Goal: Transaction & Acquisition: Purchase product/service

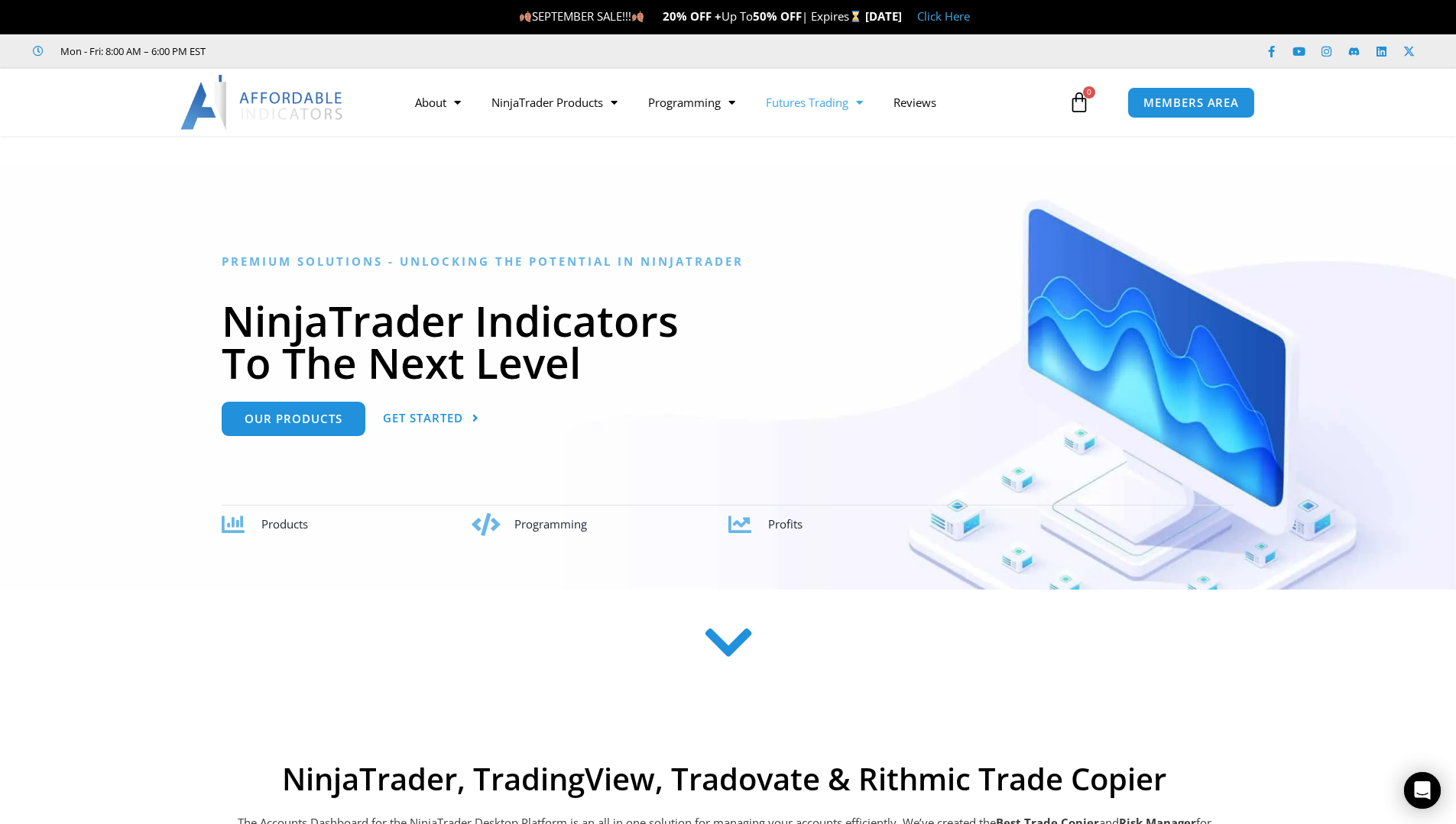
click at [870, 101] on link "Futures Trading" at bounding box center [814, 103] width 128 height 35
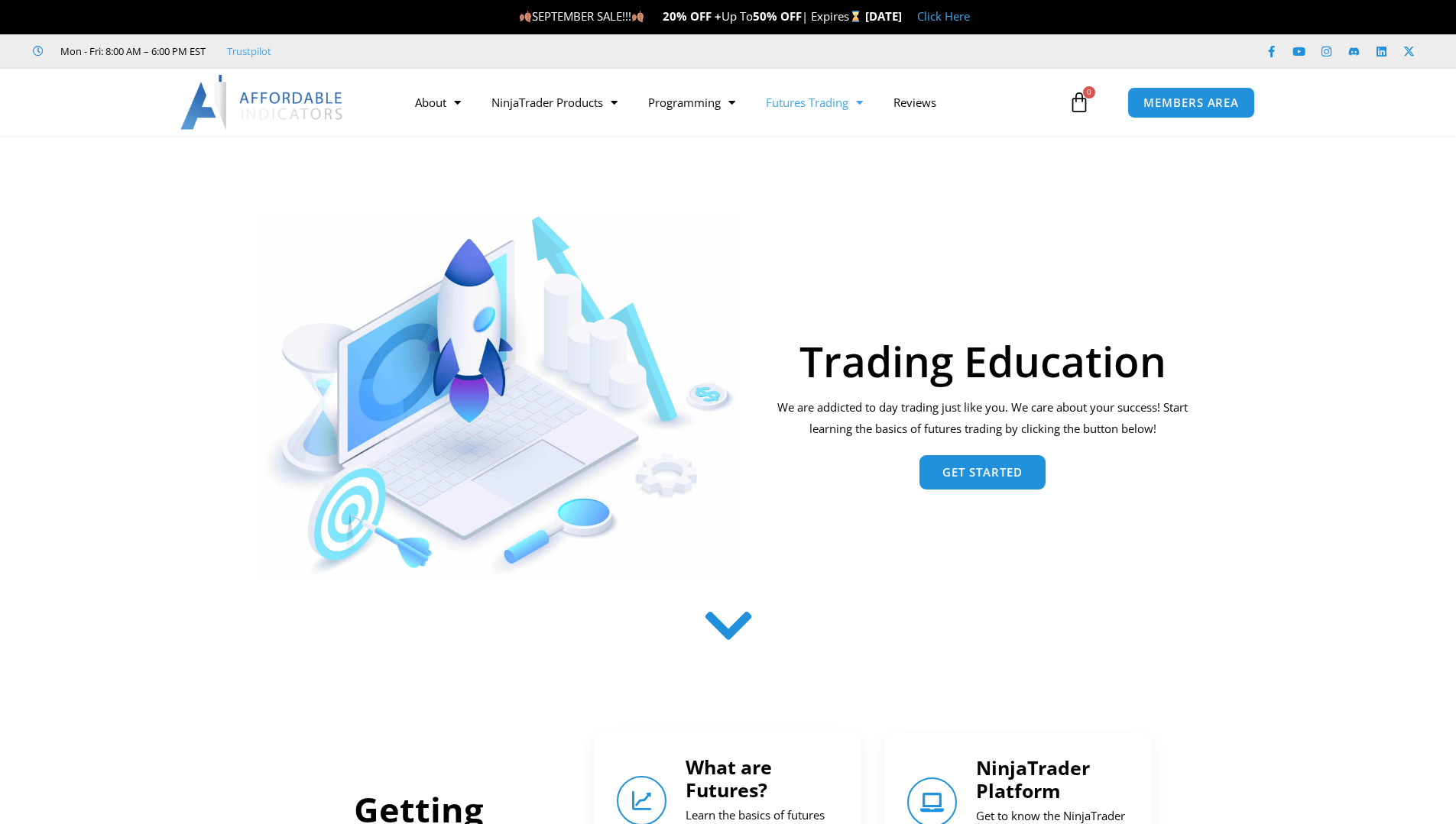
click at [862, 102] on span "Menu" at bounding box center [856, 102] width 14 height 27
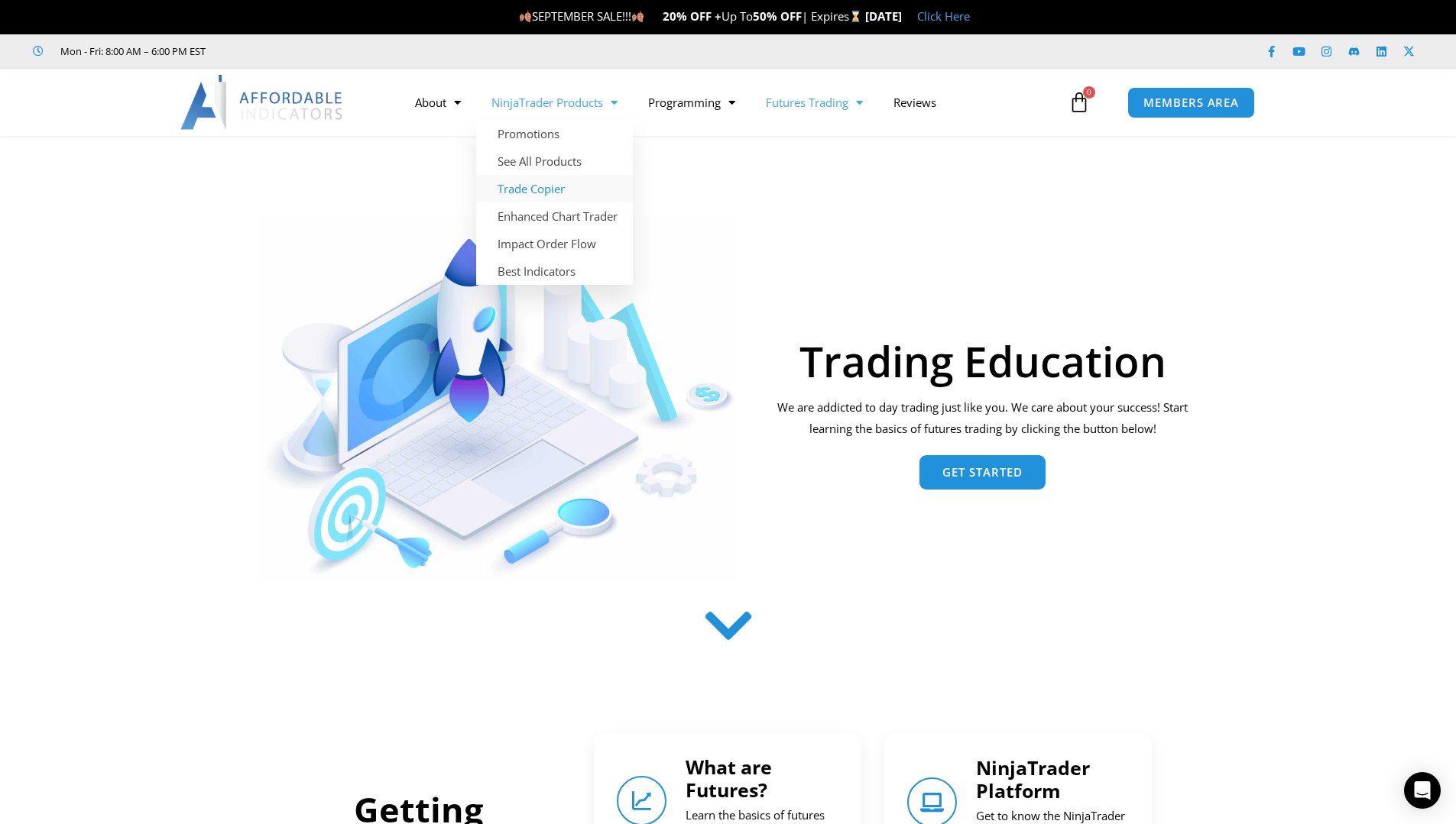
click at [554, 194] on link "Trade Copier" at bounding box center [554, 189] width 157 height 27
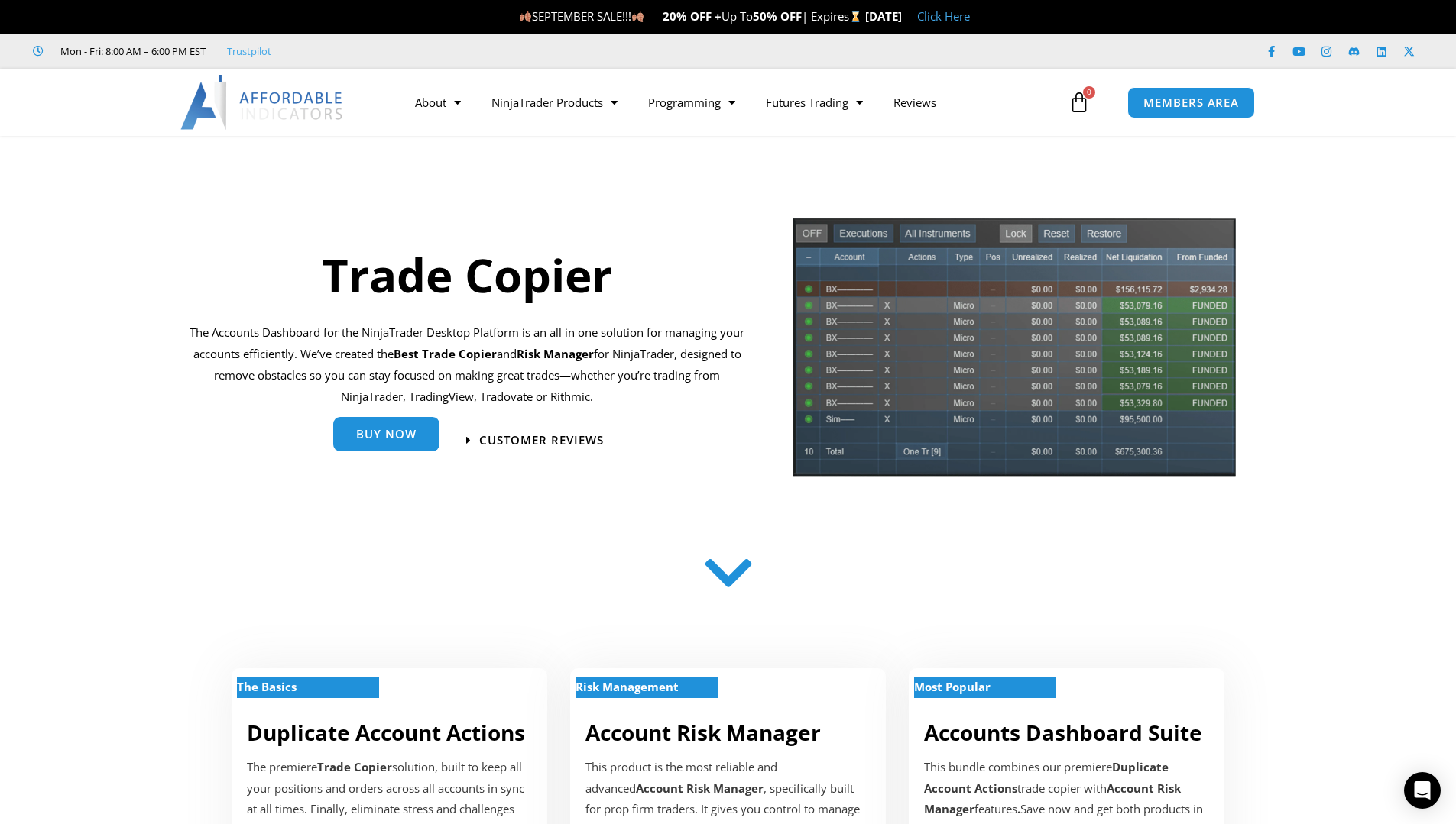
click at [399, 427] on link "Buy Now" at bounding box center [386, 434] width 106 height 35
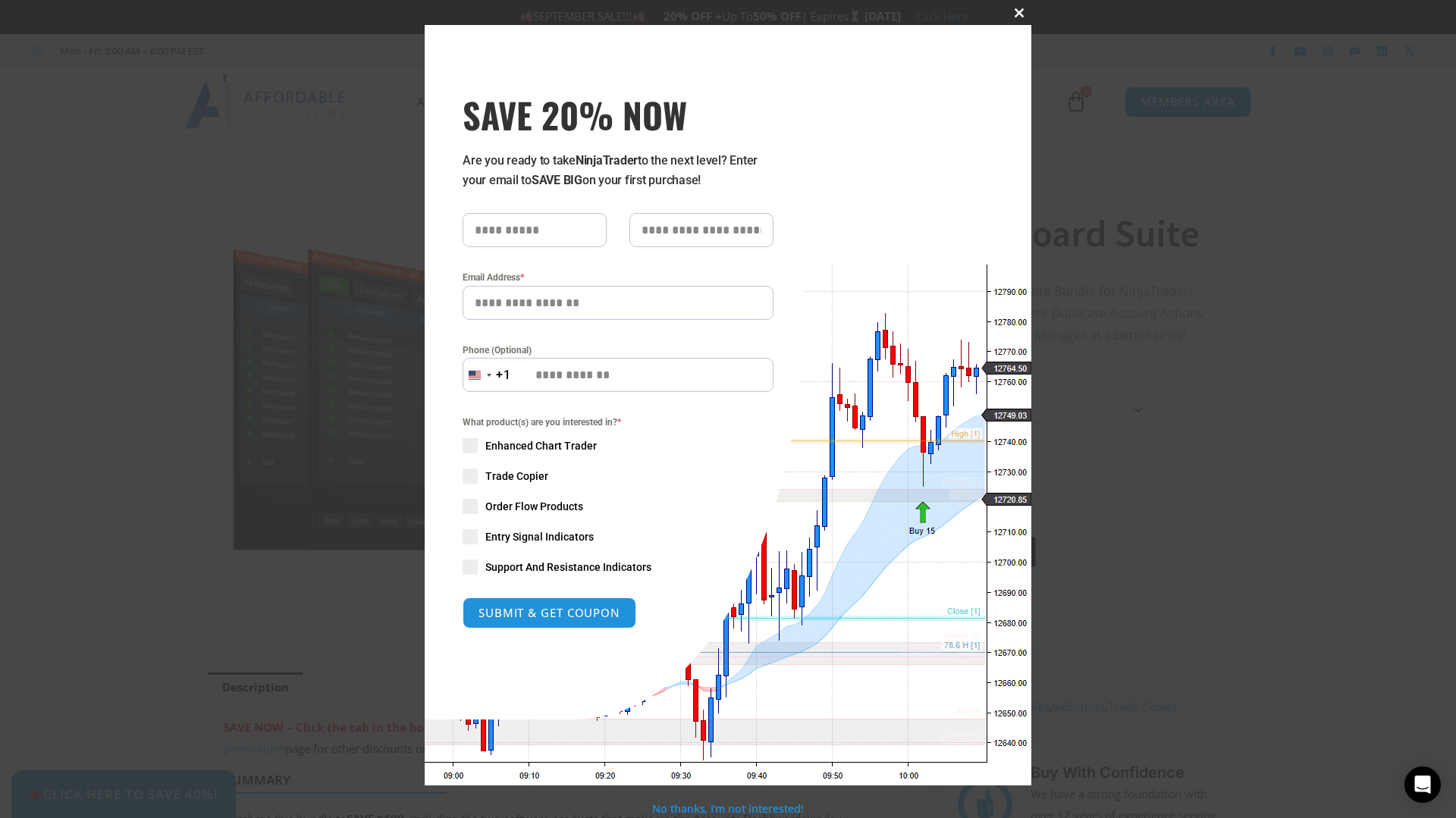
click at [1019, 11] on span at bounding box center [1019, 12] width 24 height 9
